Goal: Check status: Check status

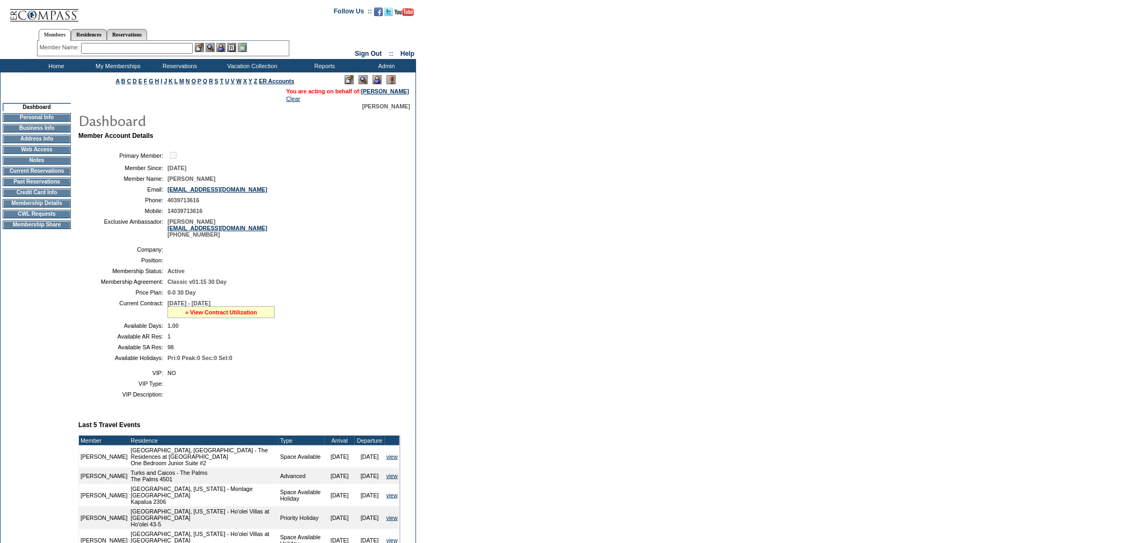
click at [217, 316] on link "» View Contract Utilization" at bounding box center [221, 312] width 72 height 6
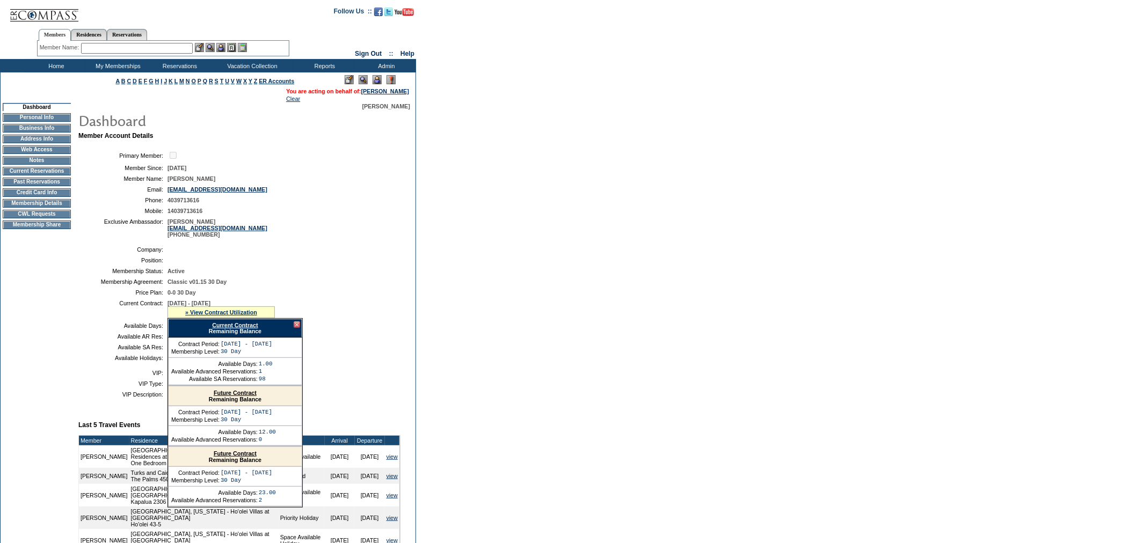
click at [419, 309] on form "Follow Us ::" at bounding box center [568, 418] width 1136 height 836
click at [296, 328] on div at bounding box center [297, 325] width 6 height 6
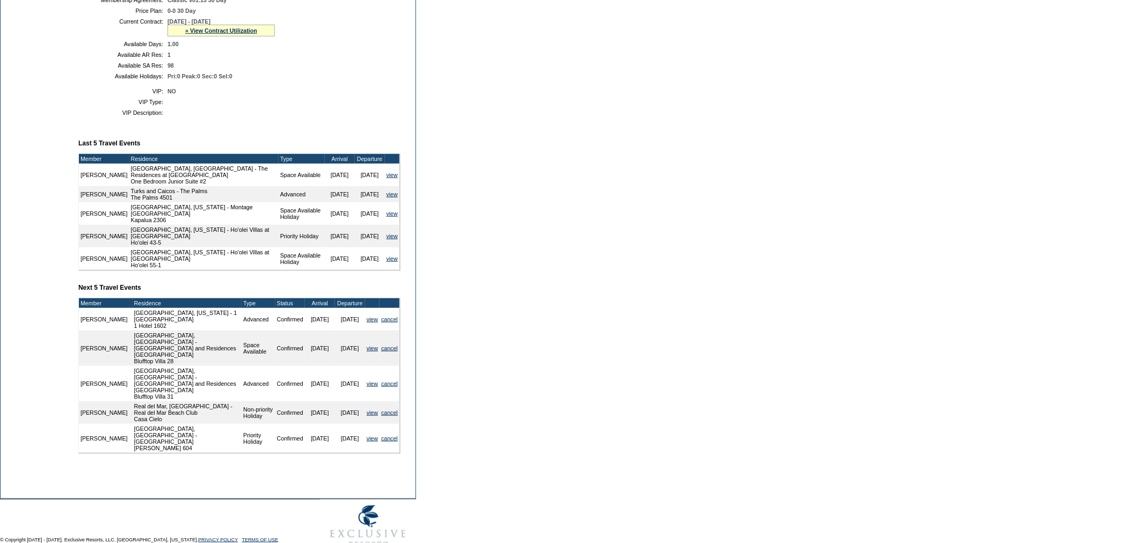
scroll to position [261, 0]
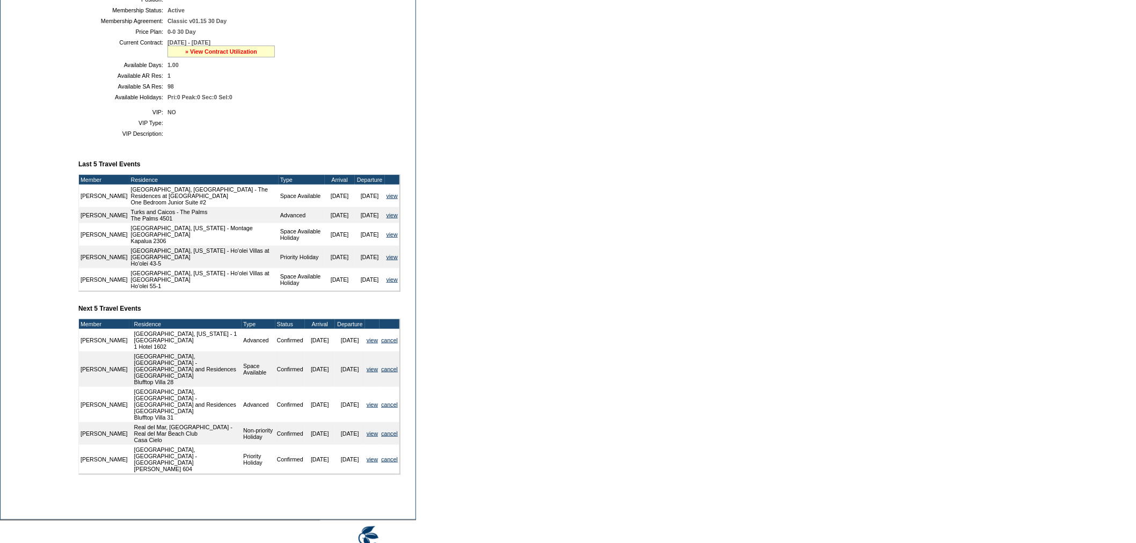
click at [219, 55] on link "» View Contract Utilization" at bounding box center [221, 51] width 72 height 6
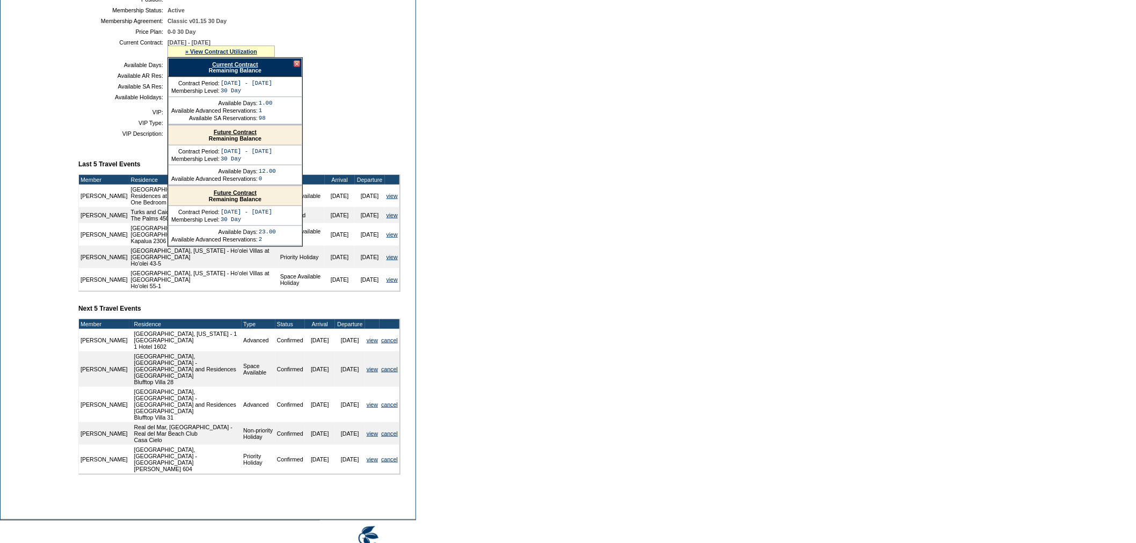
click at [227, 68] on link "Current Contract" at bounding box center [235, 64] width 46 height 6
click at [101, 90] on td "Available SA Res:" at bounding box center [123, 86] width 81 height 6
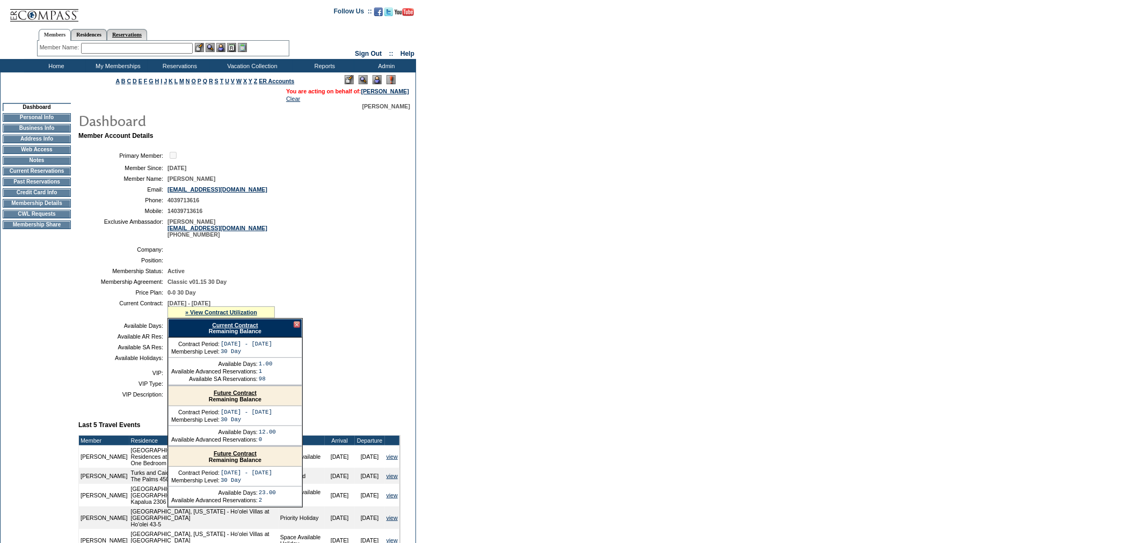
click at [147, 38] on link "Reservations" at bounding box center [127, 34] width 40 height 11
click at [119, 48] on input "text" at bounding box center [101, 48] width 47 height 11
paste input "1817920"
type input "1817920"
click at [135, 44] on img at bounding box center [132, 47] width 9 height 9
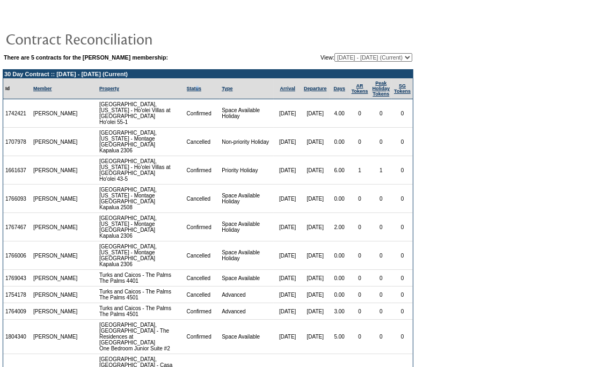
click at [186, 86] on td "Status" at bounding box center [202, 88] width 35 height 21
click at [187, 87] on link "Status" at bounding box center [194, 88] width 15 height 5
